Goal: Transaction & Acquisition: Purchase product/service

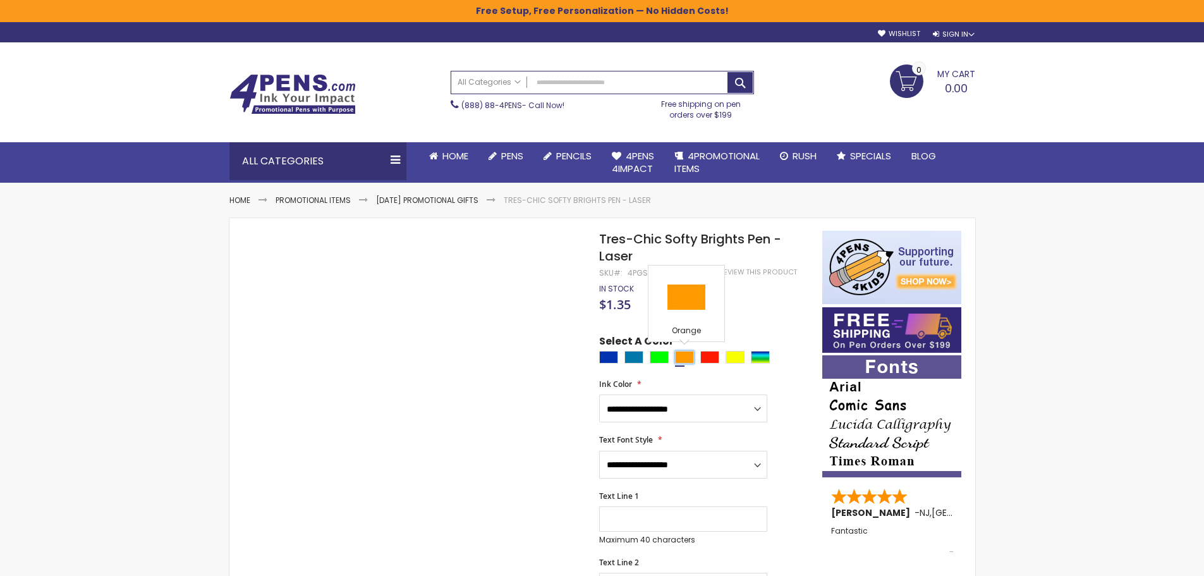
click at [681, 359] on div "Orange" at bounding box center [684, 357] width 19 height 13
click at [716, 354] on div "Bright Red" at bounding box center [709, 357] width 19 height 13
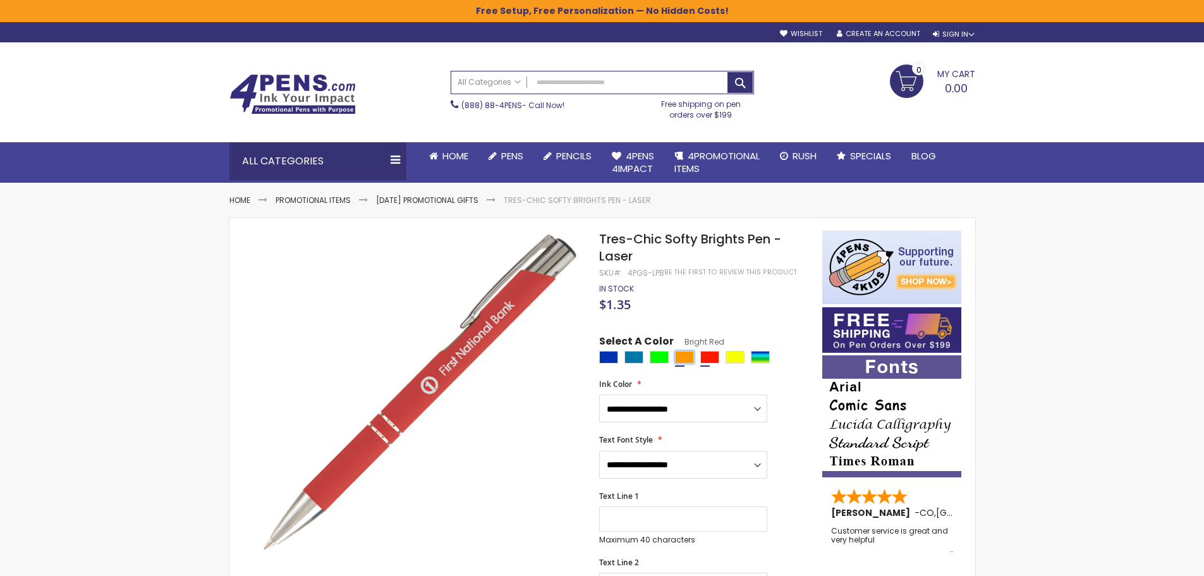
click at [688, 355] on div "Orange" at bounding box center [684, 357] width 19 height 13
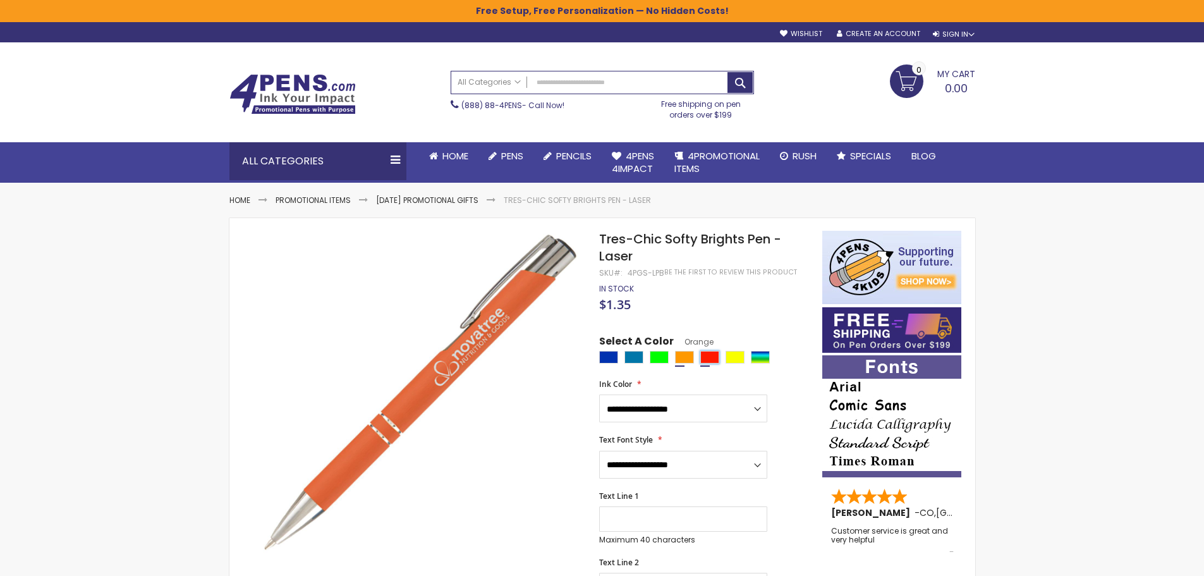
click at [710, 358] on div "Bright Red" at bounding box center [709, 357] width 19 height 13
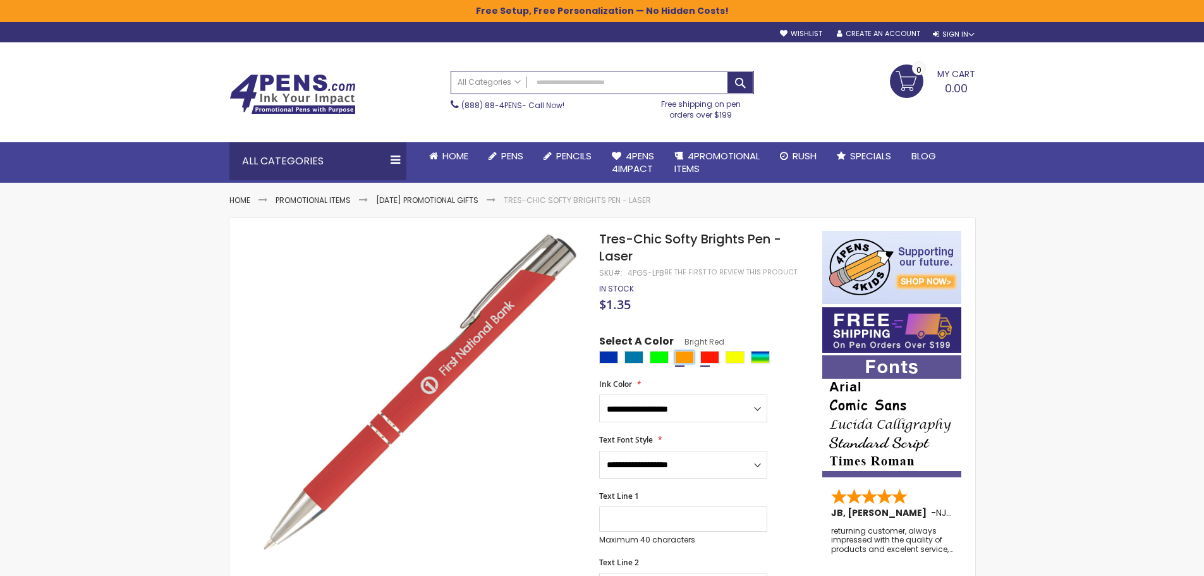
click at [683, 360] on div "Orange" at bounding box center [684, 357] width 19 height 13
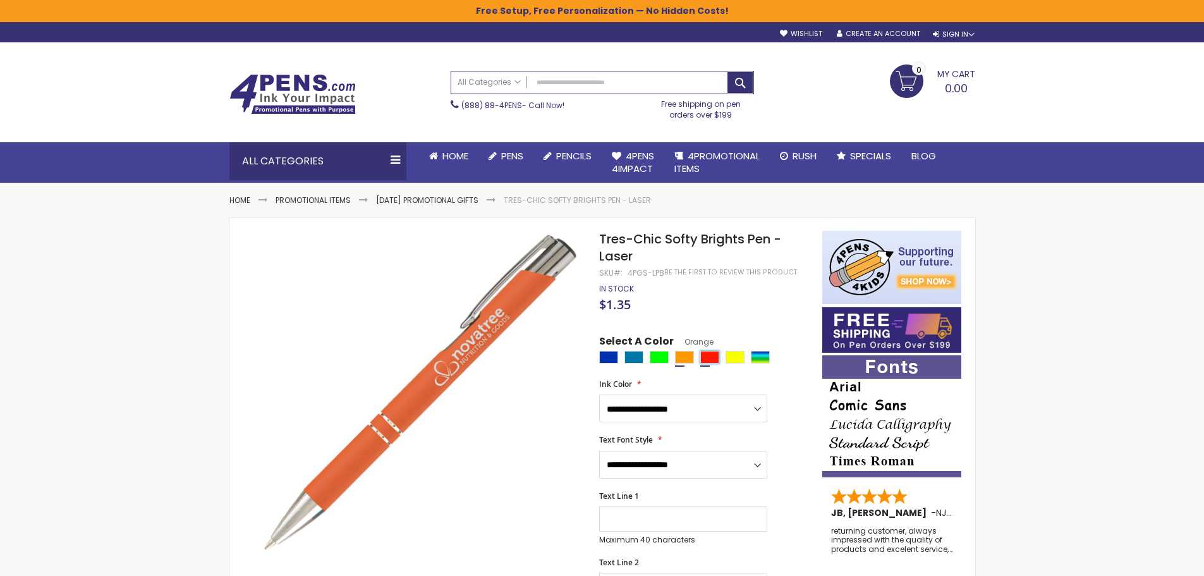
click at [705, 361] on div "Bright Red" at bounding box center [709, 357] width 19 height 13
type input "****"
